Goal: Information Seeking & Learning: Learn about a topic

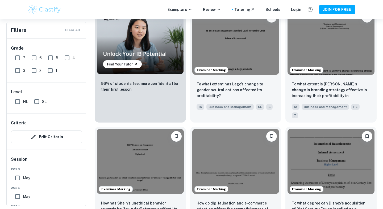
scroll to position [421, 0]
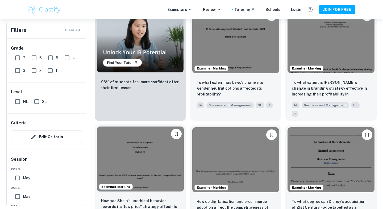
click at [144, 135] on img at bounding box center [140, 159] width 87 height 65
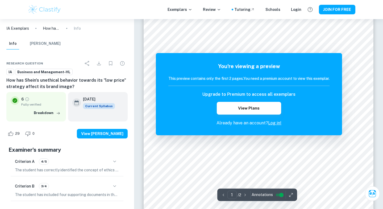
scroll to position [100, 0]
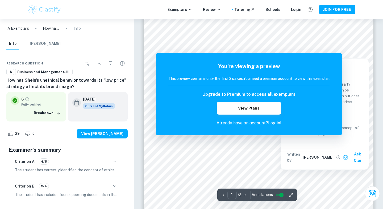
click at [367, 88] on div "Correct Criterion A This key concept employed is clearly indicated on the title…" at bounding box center [325, 114] width 88 height 111
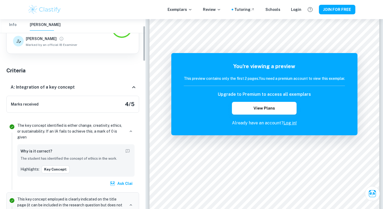
scroll to position [65, 0]
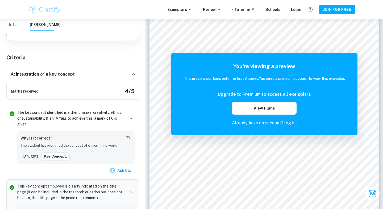
click at [80, 125] on p "The key concept identified is either change, creativity, ethics, or sustainabil…" at bounding box center [71, 119] width 108 height 18
click at [75, 118] on p "The key concept identified is either change, creativity, ethics, or sustainabil…" at bounding box center [71, 119] width 108 height 18
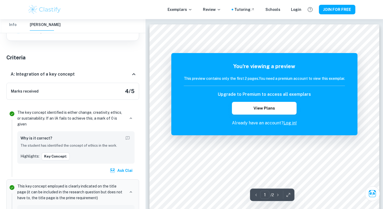
click at [352, 59] on div "You're viewing a preview This preview contains only the first 2 pages. You need…" at bounding box center [264, 94] width 186 height 82
click at [175, 58] on div "You're viewing a preview This preview contains only the first 2 pages. You need…" at bounding box center [264, 94] width 186 height 82
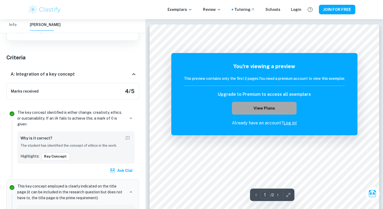
click at [248, 108] on button "View Plans" at bounding box center [264, 108] width 64 height 13
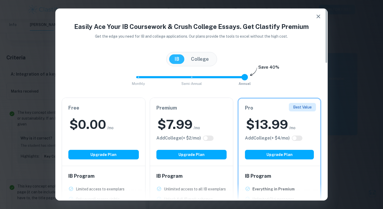
click at [317, 18] on icon "button" at bounding box center [318, 16] width 6 height 6
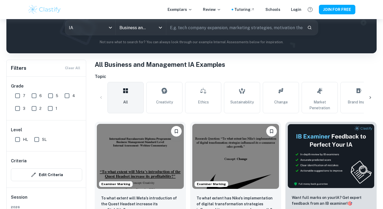
scroll to position [83, 0]
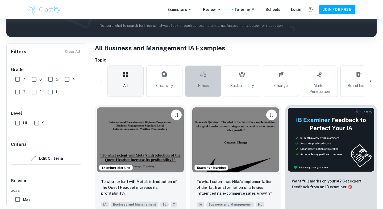
click at [198, 89] on link "Ethics" at bounding box center [203, 81] width 36 height 31
type input "Ethics"
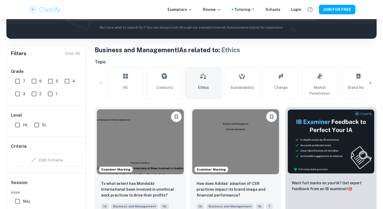
scroll to position [104, 0]
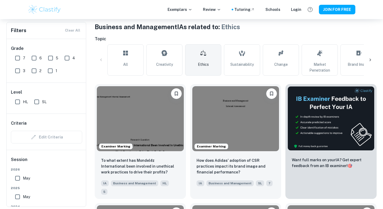
click at [238, 123] on img at bounding box center [235, 118] width 87 height 65
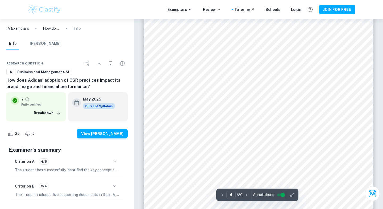
scroll to position [1125, 0]
type input "5"
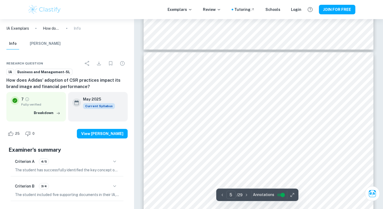
scroll to position [1352, 0]
